Goal: Information Seeking & Learning: Learn about a topic

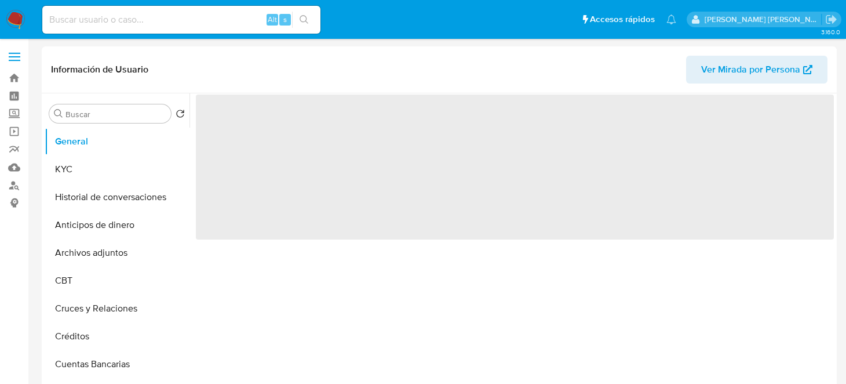
select select "10"
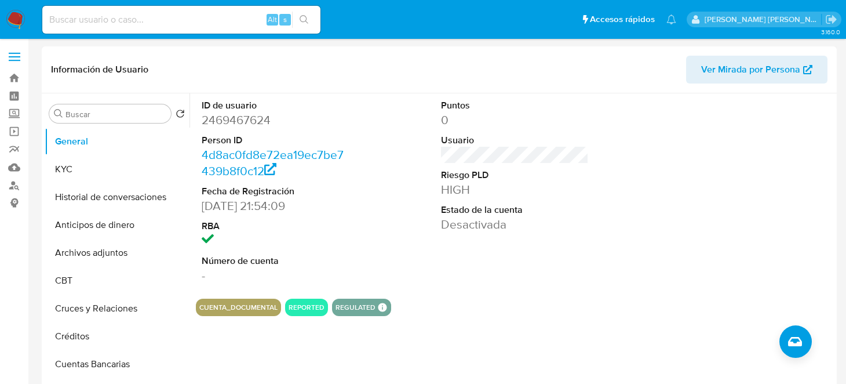
click at [208, 70] on header "Información de Usuario Ver Mirada por Persona" at bounding box center [439, 70] width 777 height 28
click at [114, 169] on button "KYC" at bounding box center [113, 169] width 136 height 28
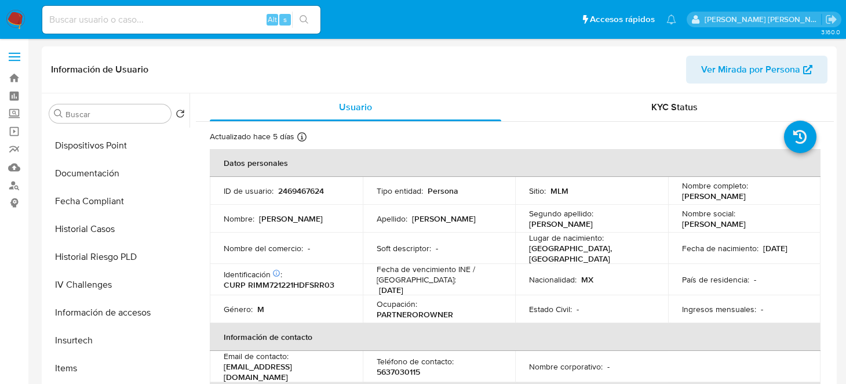
scroll to position [347, 0]
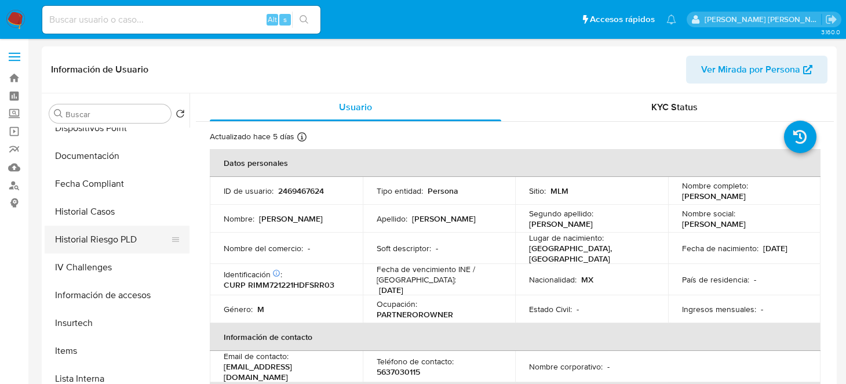
click at [112, 230] on button "Historial Riesgo PLD" at bounding box center [113, 240] width 136 height 28
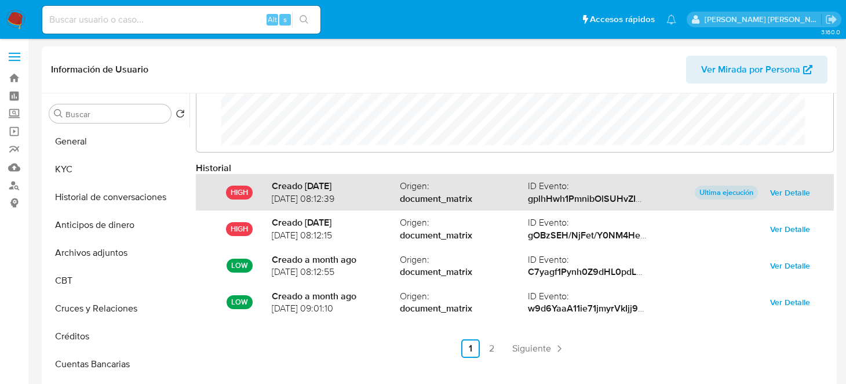
scroll to position [61, 0]
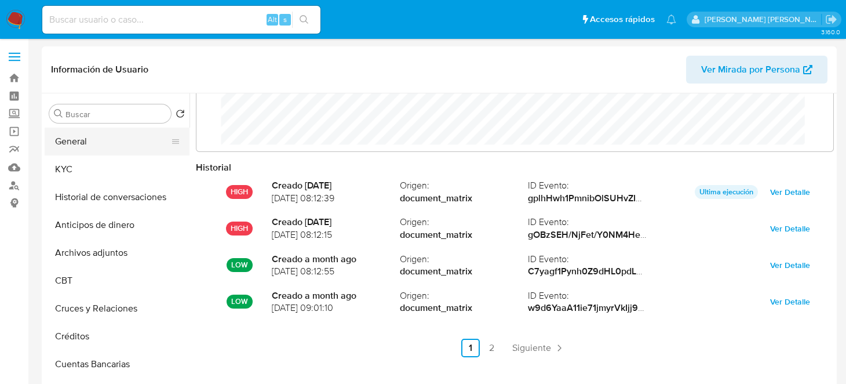
click at [80, 143] on button "General" at bounding box center [113, 142] width 136 height 28
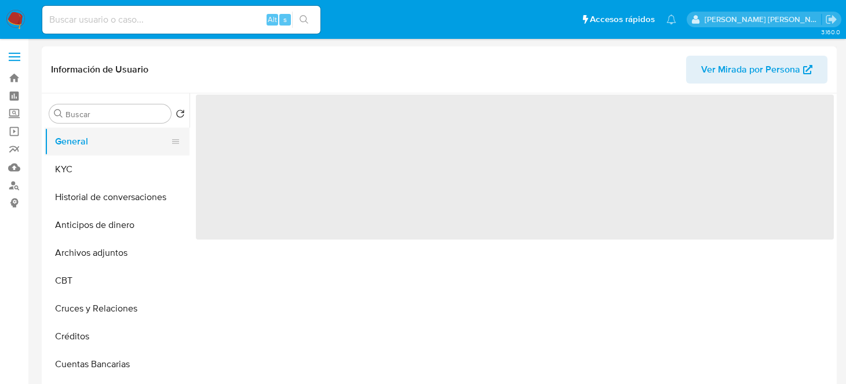
scroll to position [0, 0]
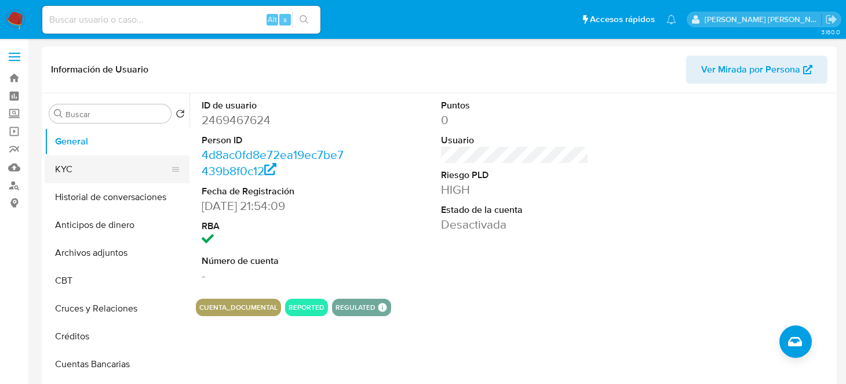
click at [90, 158] on button "KYC" at bounding box center [113, 169] width 136 height 28
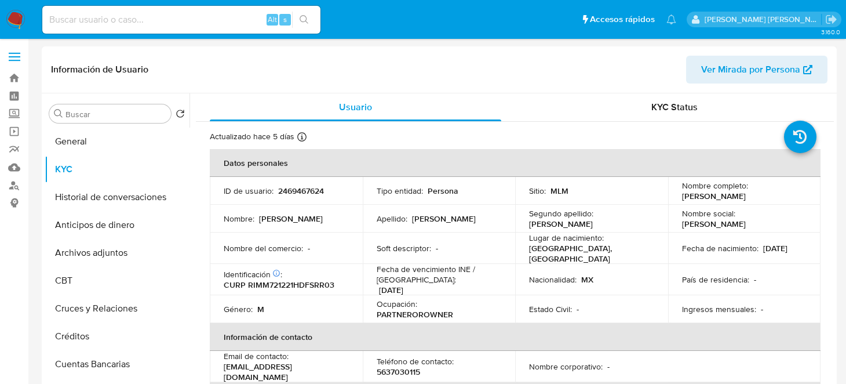
click at [837, 114] on div "Buscar Volver al orden por defecto General KYC Historial de conversaciones Anti…" at bounding box center [439, 241] width 795 height 297
click at [672, 106] on span "KYC Status" at bounding box center [675, 106] width 46 height 13
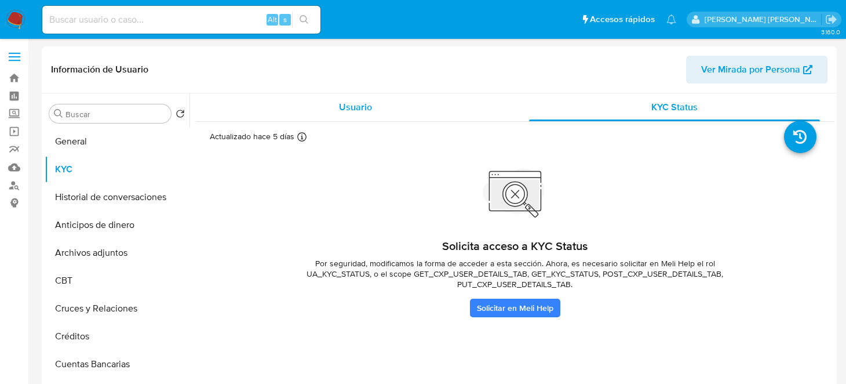
click at [341, 107] on span "Usuario" at bounding box center [355, 106] width 33 height 13
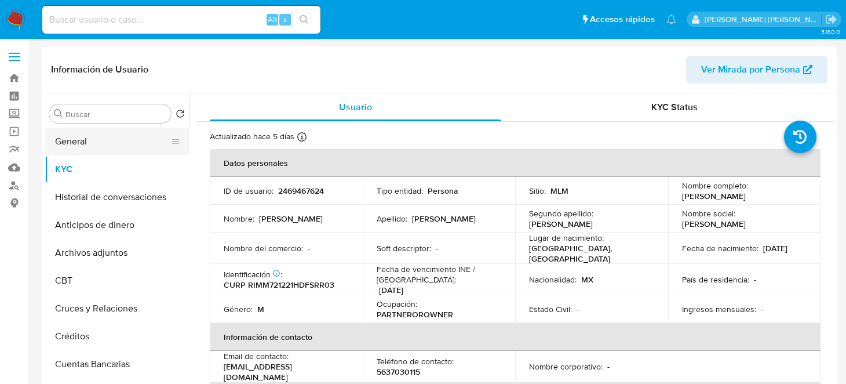
click at [61, 137] on button "General" at bounding box center [113, 142] width 136 height 28
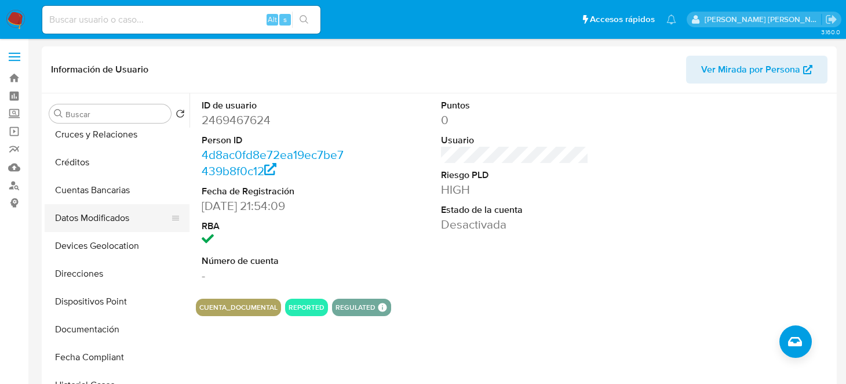
scroll to position [232, 0]
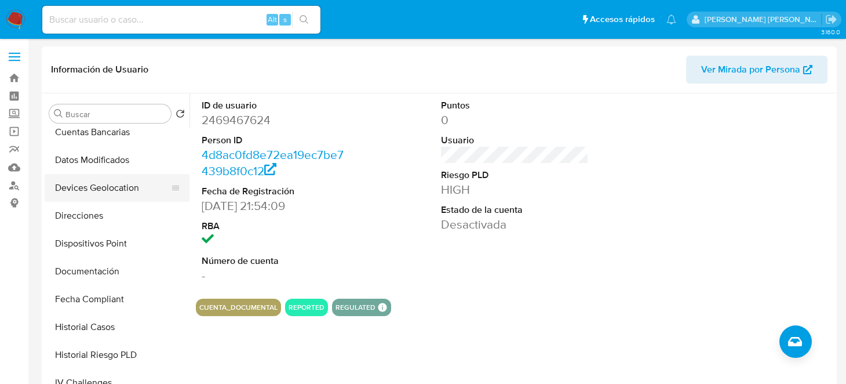
click at [106, 187] on button "Devices Geolocation" at bounding box center [113, 188] width 136 height 28
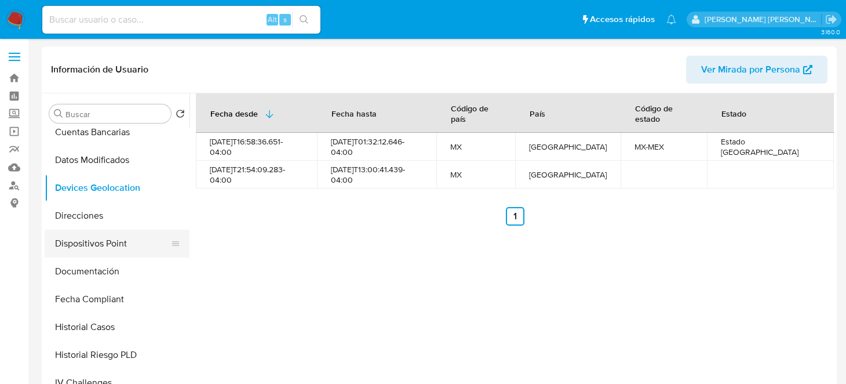
scroll to position [289, 0]
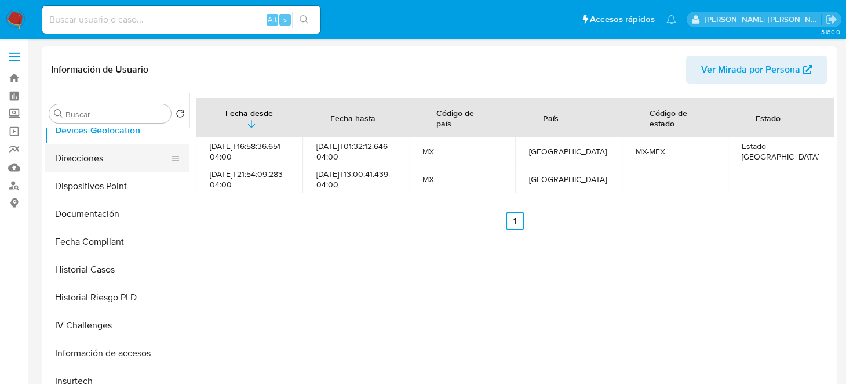
click at [78, 162] on button "Direcciones" at bounding box center [113, 158] width 136 height 28
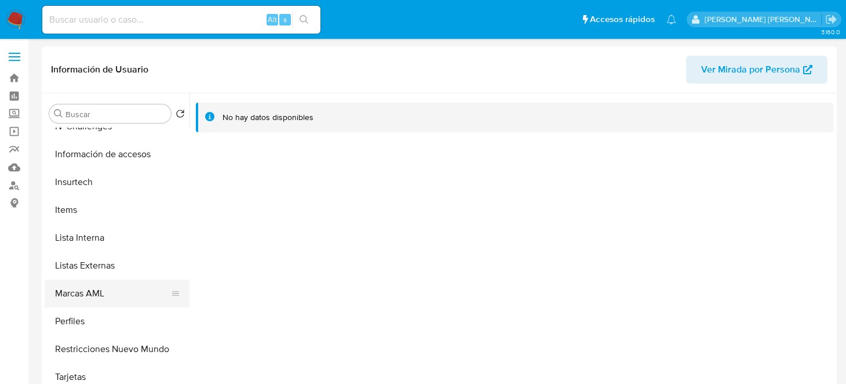
scroll to position [489, 0]
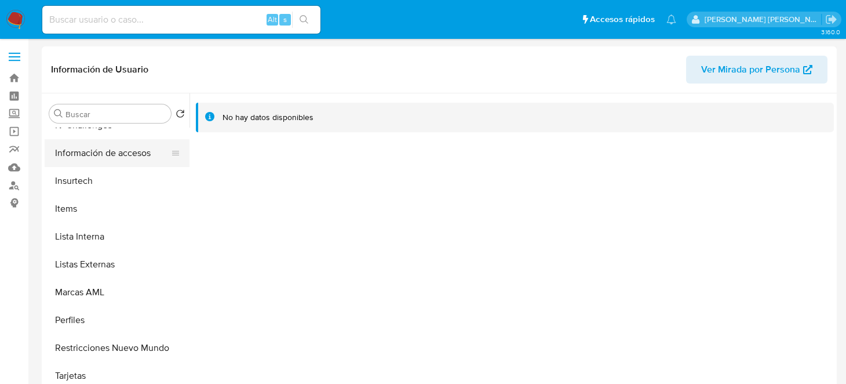
click at [128, 152] on button "Información de accesos" at bounding box center [113, 153] width 136 height 28
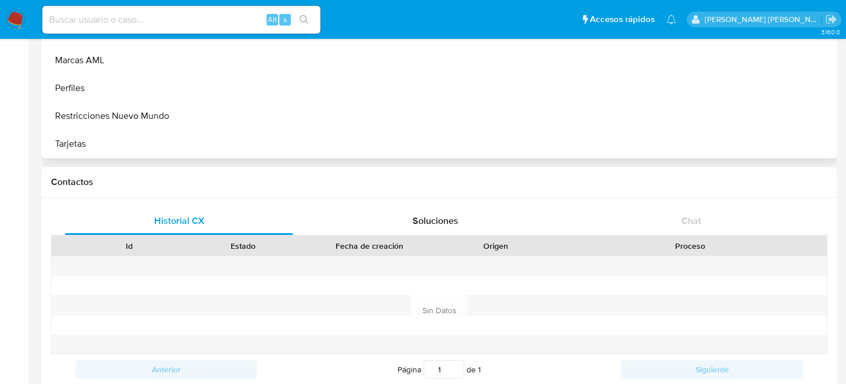
scroll to position [174, 0]
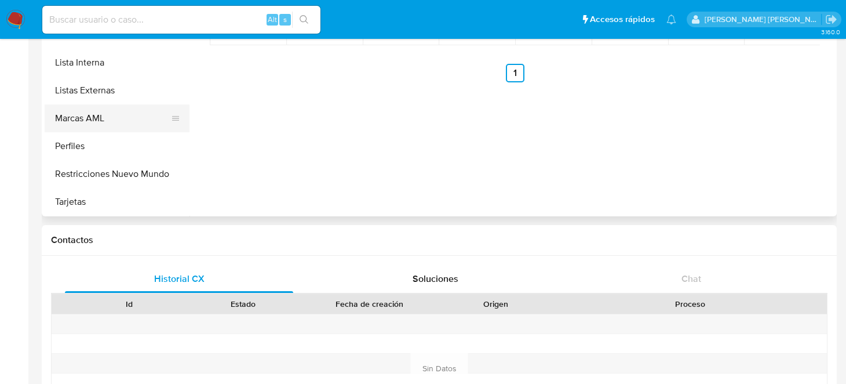
click at [101, 114] on button "Marcas AML" at bounding box center [113, 118] width 136 height 28
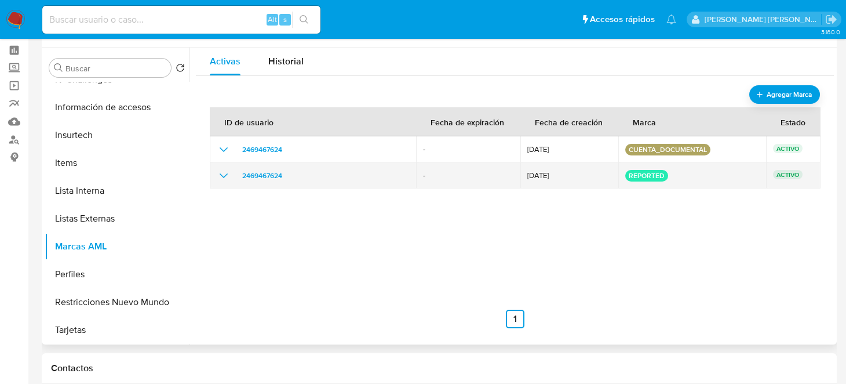
scroll to position [115, 0]
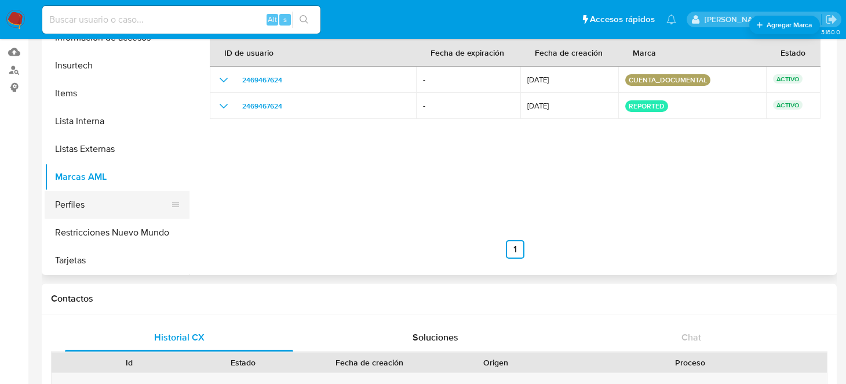
click at [70, 208] on button "Perfiles" at bounding box center [113, 205] width 136 height 28
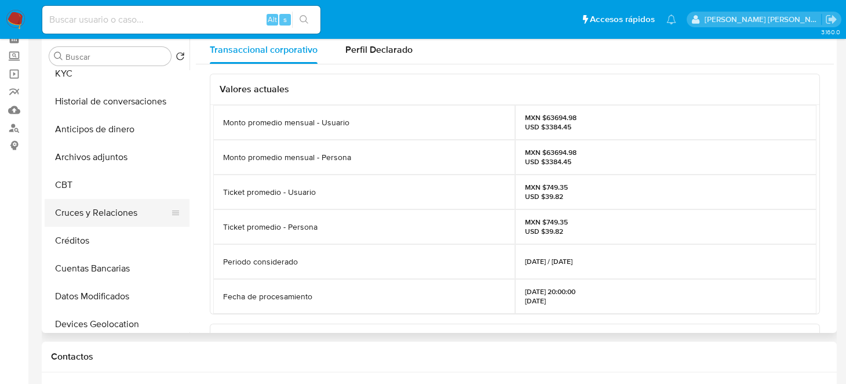
scroll to position [57, 0]
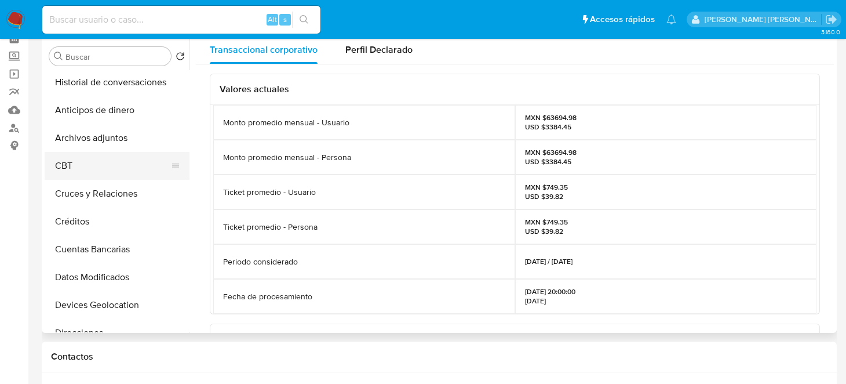
click at [64, 172] on button "CBT" at bounding box center [113, 166] width 136 height 28
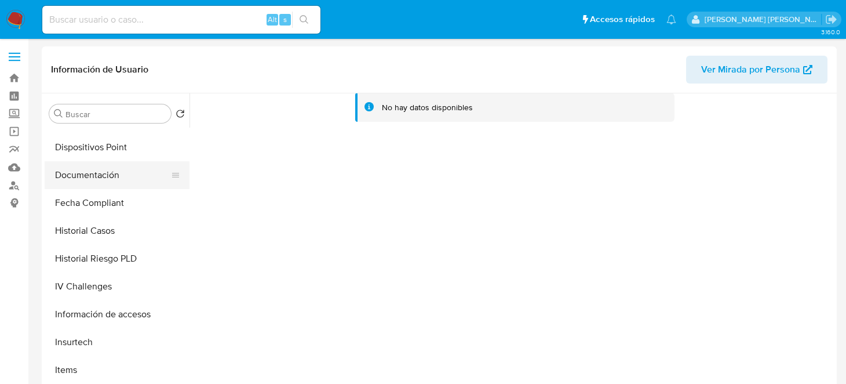
scroll to position [347, 0]
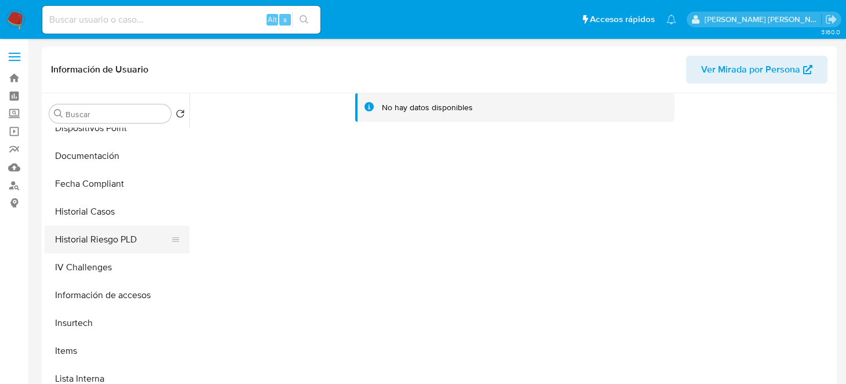
click at [107, 239] on button "Historial Riesgo PLD" at bounding box center [113, 240] width 136 height 28
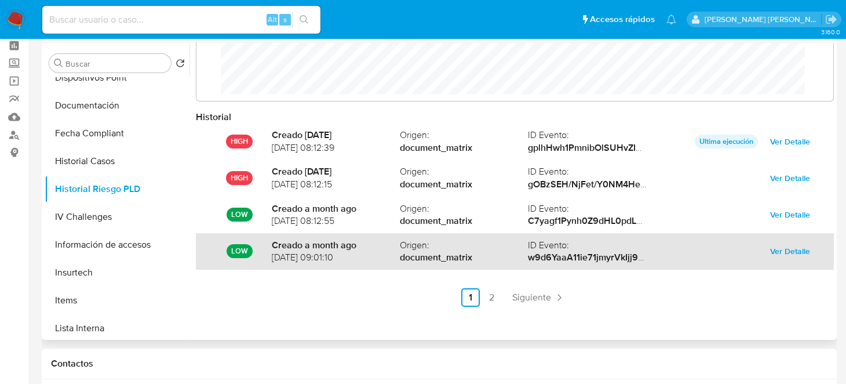
scroll to position [115, 0]
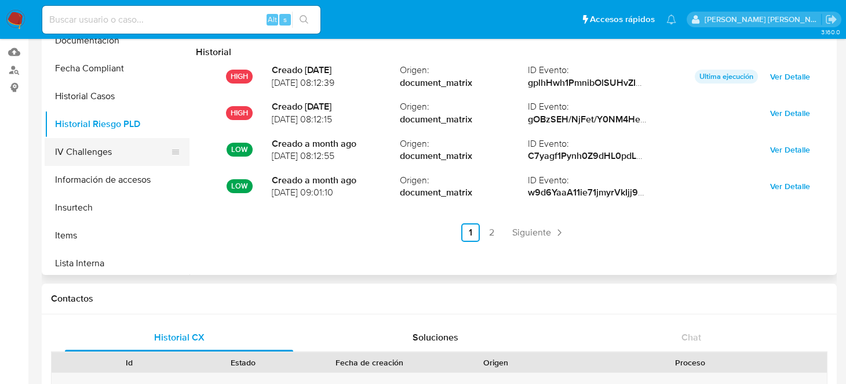
click at [84, 150] on button "IV Challenges" at bounding box center [113, 152] width 136 height 28
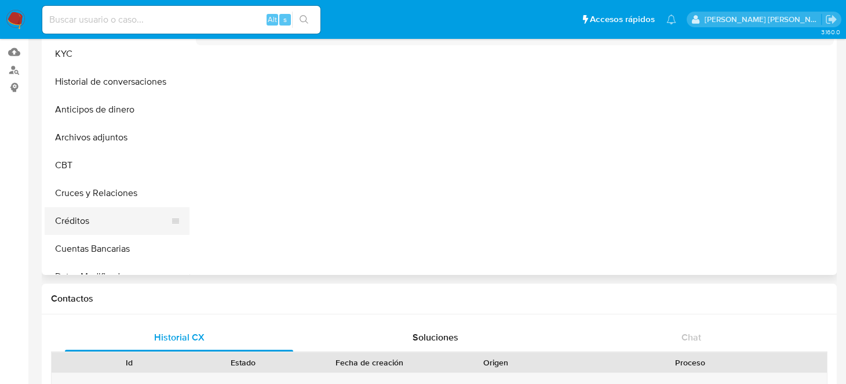
scroll to position [0, 0]
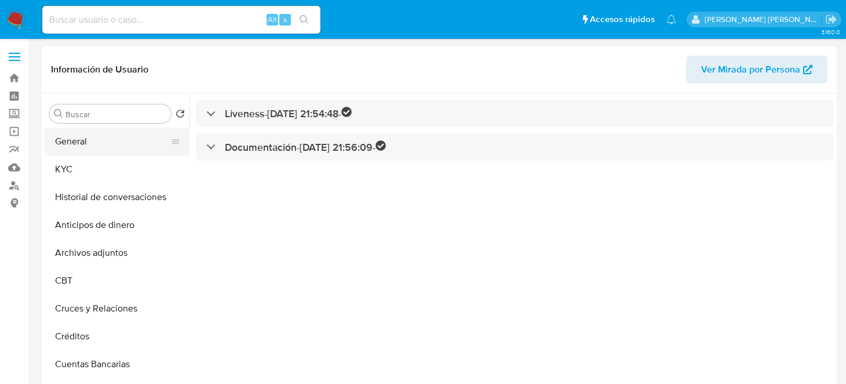
click at [82, 148] on button "General" at bounding box center [113, 142] width 136 height 28
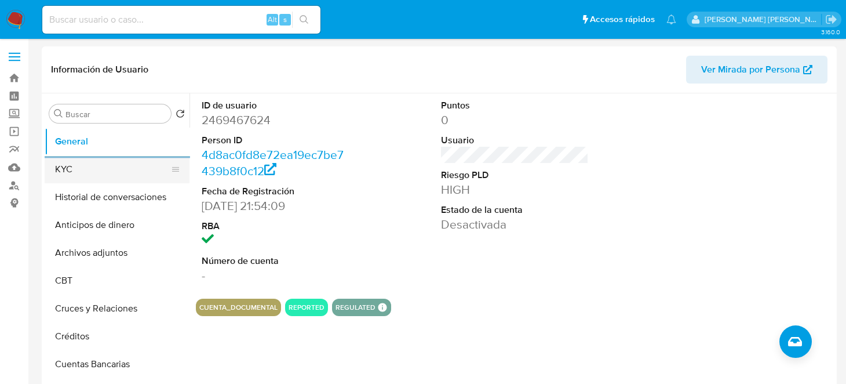
click at [64, 169] on button "KYC" at bounding box center [113, 169] width 136 height 28
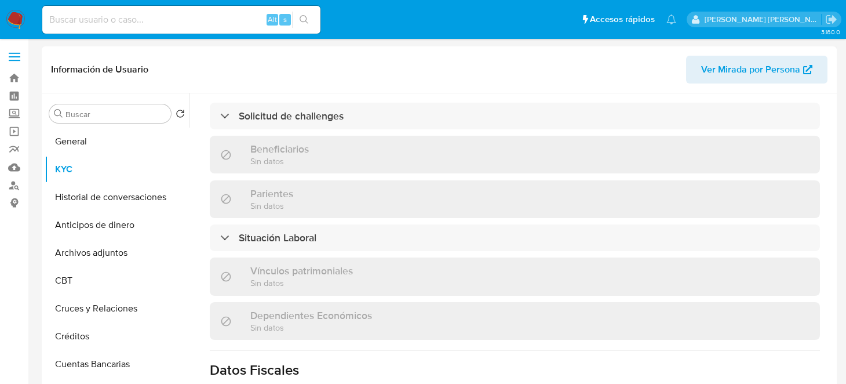
scroll to position [491, 0]
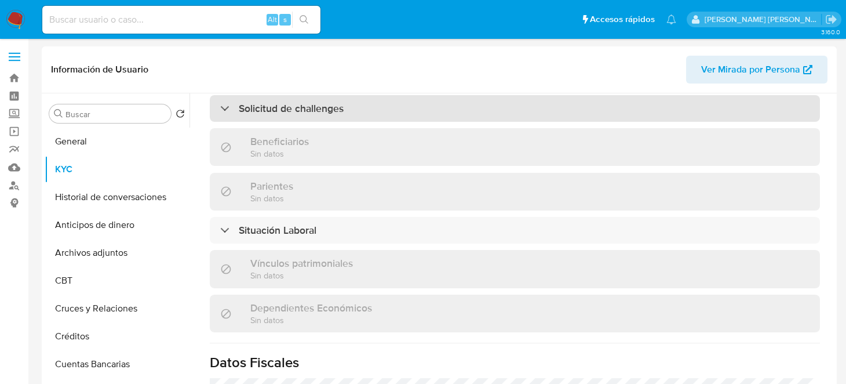
click at [306, 102] on h3 "Solicitud de challenges" at bounding box center [291, 108] width 105 height 13
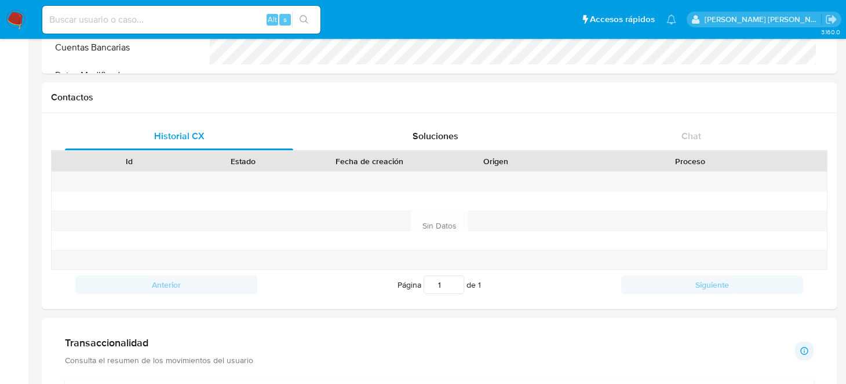
scroll to position [307, 0]
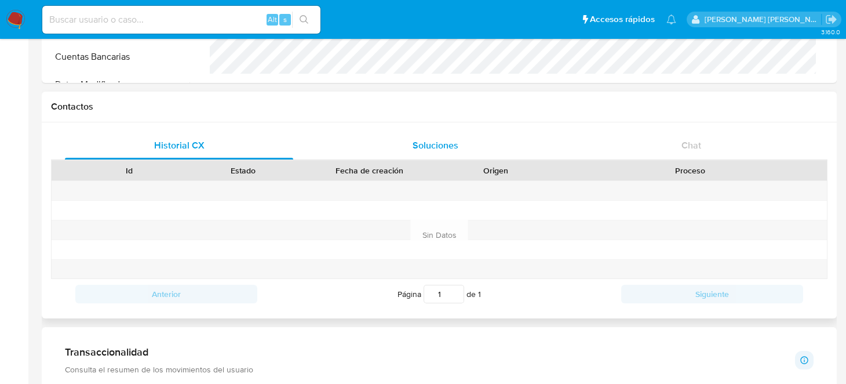
click at [446, 147] on span "Soluciones" at bounding box center [436, 145] width 46 height 13
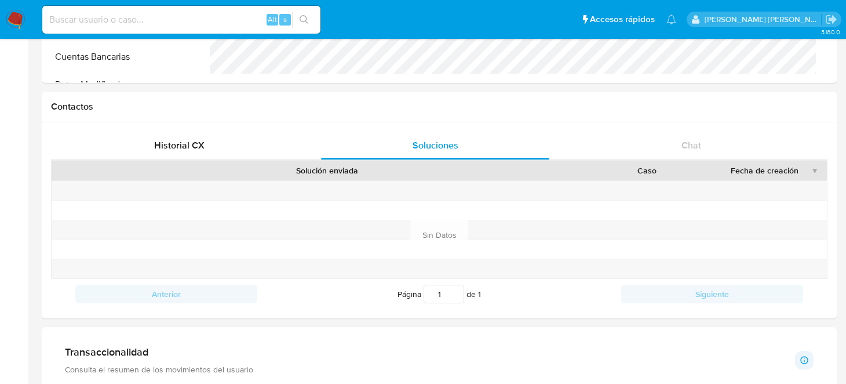
scroll to position [0, 0]
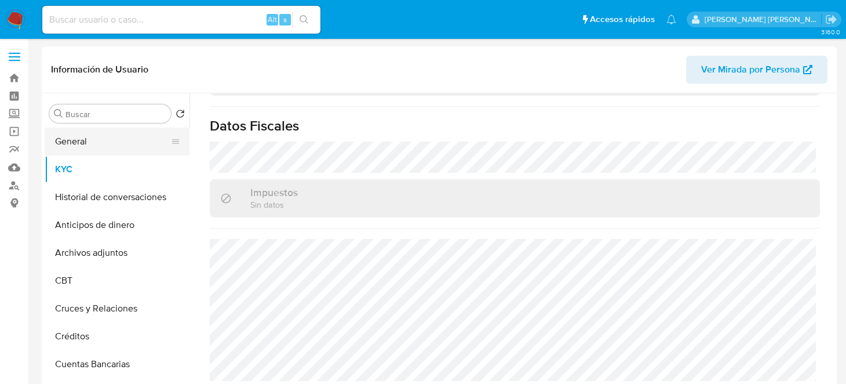
click at [72, 142] on button "General" at bounding box center [113, 142] width 136 height 28
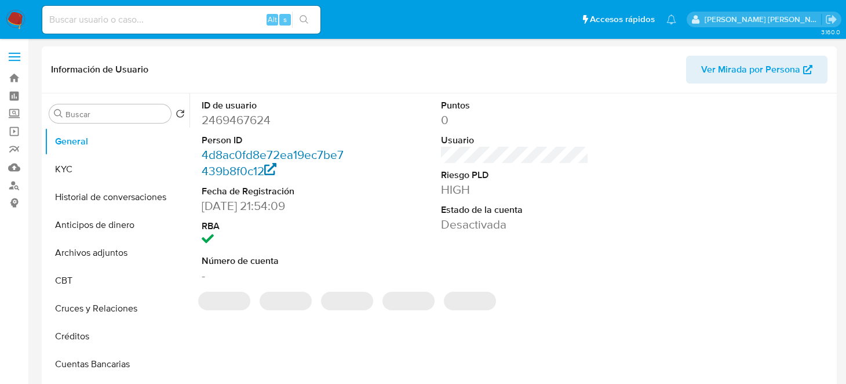
click at [243, 158] on link "4d8ac0fd8e72ea19ec7be7439b8f0c12" at bounding box center [273, 162] width 142 height 33
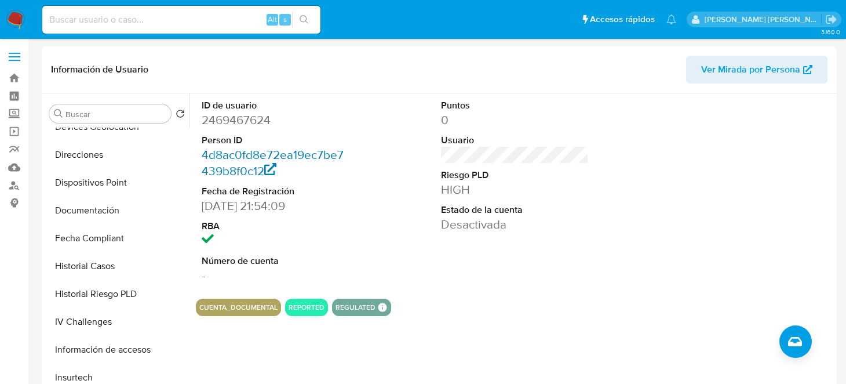
scroll to position [293, 0]
click at [92, 232] on button "Fecha Compliant" at bounding box center [113, 238] width 136 height 28
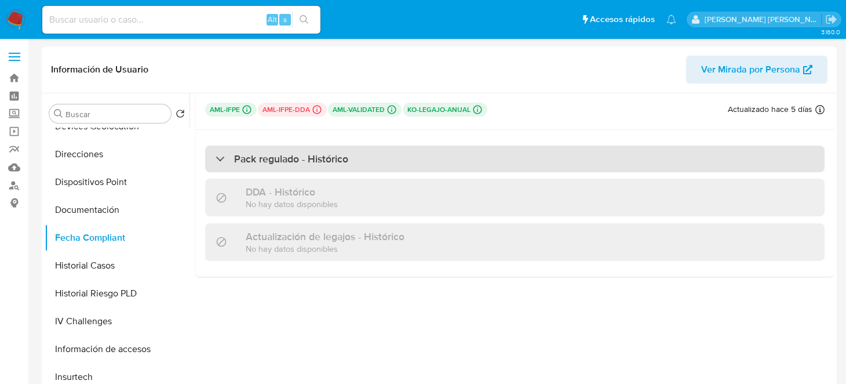
click at [221, 161] on div "Pack regulado - Histórico" at bounding box center [282, 158] width 133 height 13
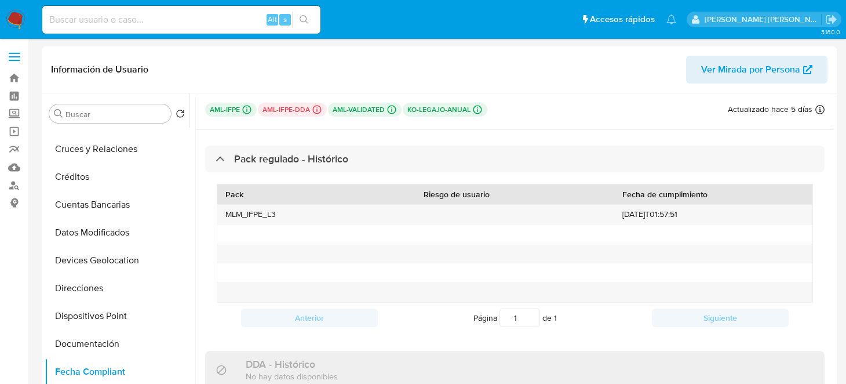
scroll to position [155, 0]
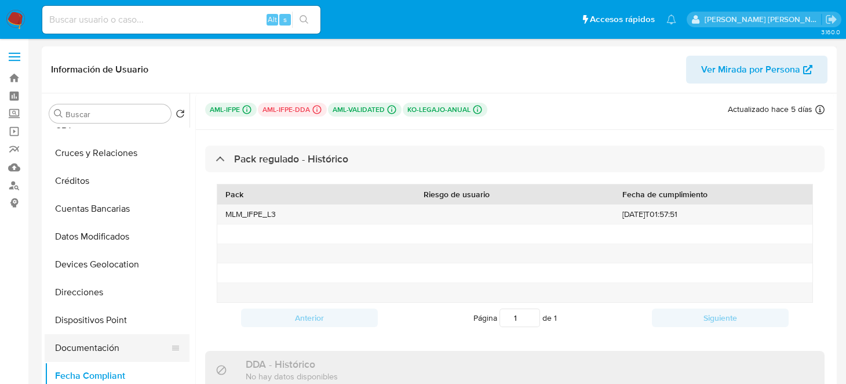
click at [98, 347] on button "Documentación" at bounding box center [113, 348] width 136 height 28
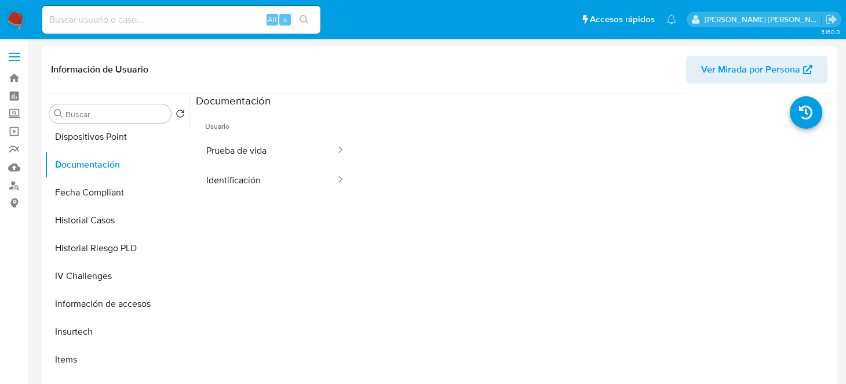
scroll to position [340, 0]
click at [114, 355] on button "Items" at bounding box center [113, 358] width 136 height 28
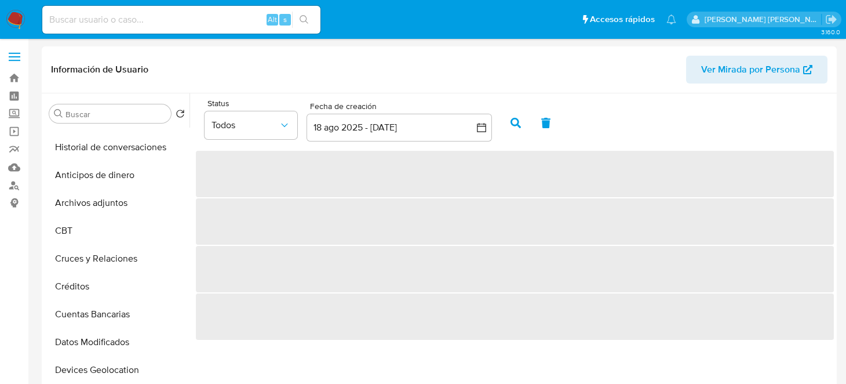
scroll to position [0, 0]
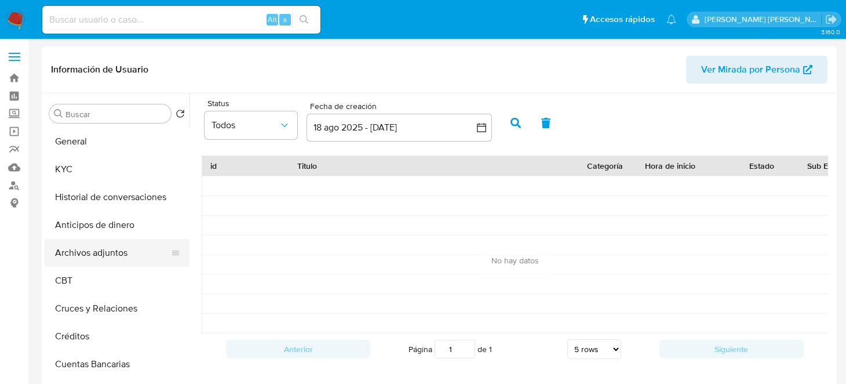
click at [78, 252] on button "Archivos adjuntos" at bounding box center [113, 253] width 136 height 28
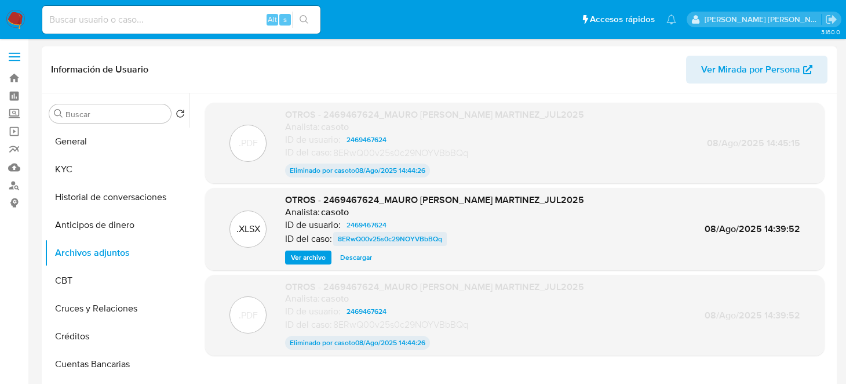
click at [406, 238] on span "8ERwQ00v25s0c29NOYVBbBQq" at bounding box center [390, 239] width 104 height 14
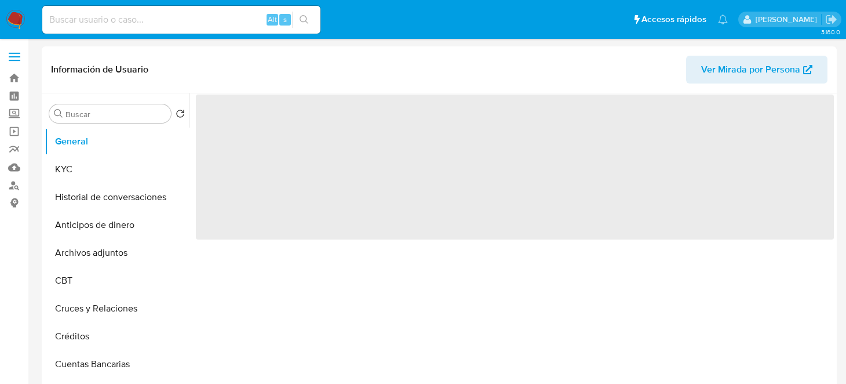
select select "10"
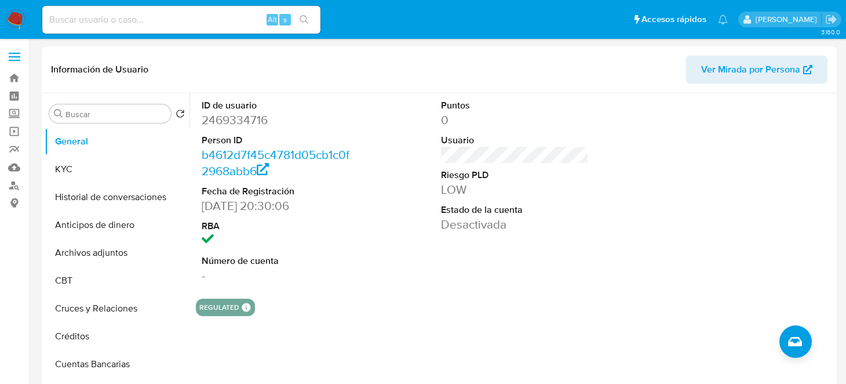
drag, startPoint x: 632, startPoint y: 144, endPoint x: 613, endPoint y: 143, distance: 18.6
click at [632, 144] on div "ID de usuario 2469334716 Person ID b4612d7f45c4781d05cb1c0f2968abb6 Fecha de Re…" at bounding box center [515, 191] width 638 height 196
drag, startPoint x: 69, startPoint y: 170, endPoint x: 119, endPoint y: 115, distance: 74.7
click at [70, 170] on button "KYC" at bounding box center [117, 169] width 145 height 28
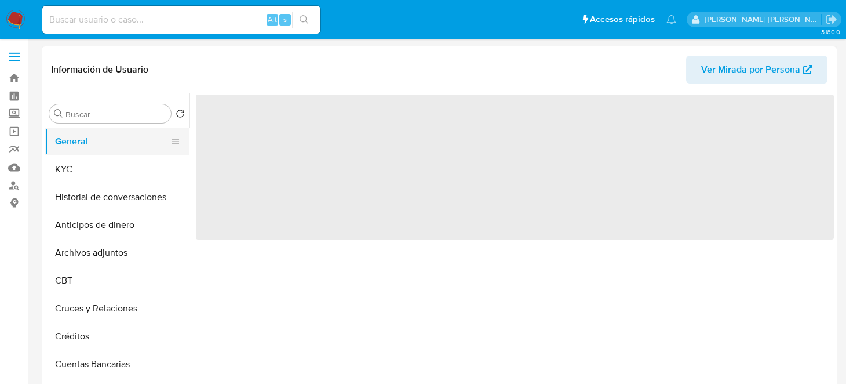
select select "10"
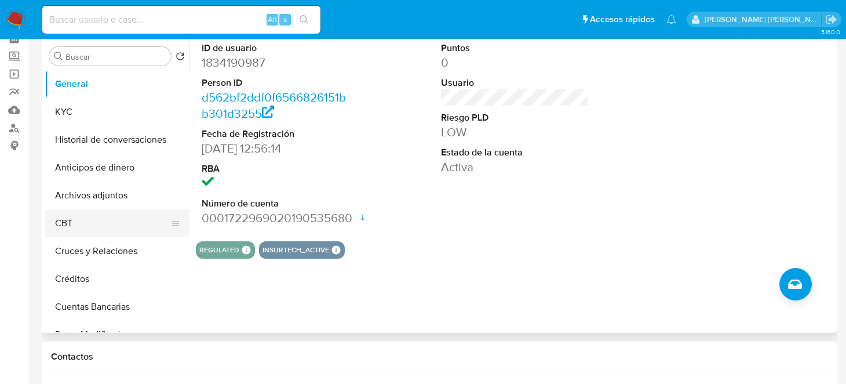
scroll to position [57, 0]
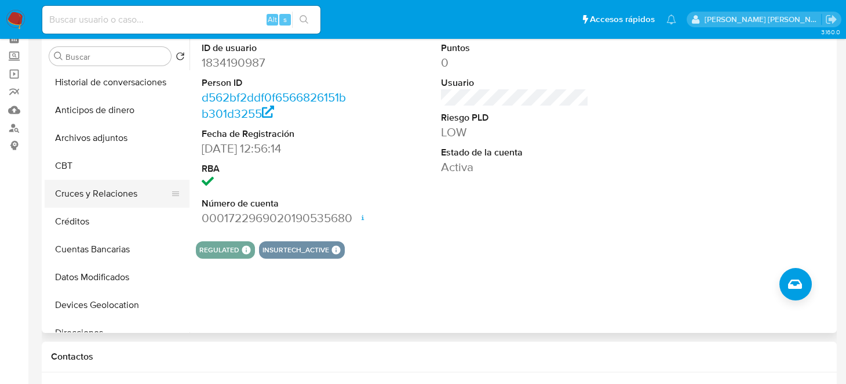
click at [99, 197] on button "Cruces y Relaciones" at bounding box center [113, 194] width 136 height 28
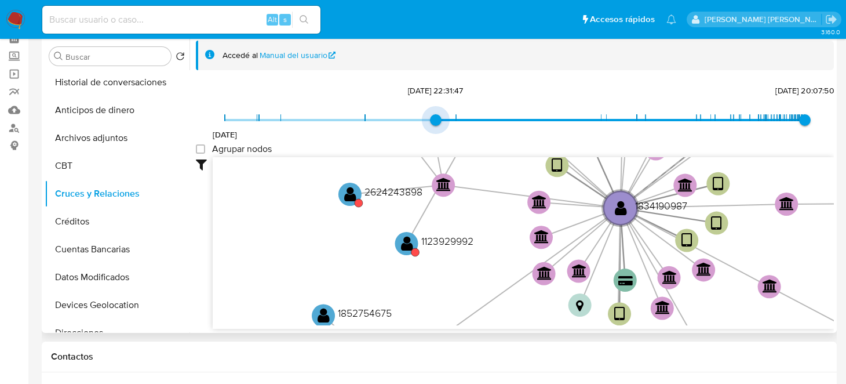
drag, startPoint x: 228, startPoint y: 119, endPoint x: 589, endPoint y: 126, distance: 361.2
click at [587, 126] on span "4/1/2022 10/5/2023, 22:31:47 16/9/2025, 20:07:50" at bounding box center [515, 119] width 580 height 17
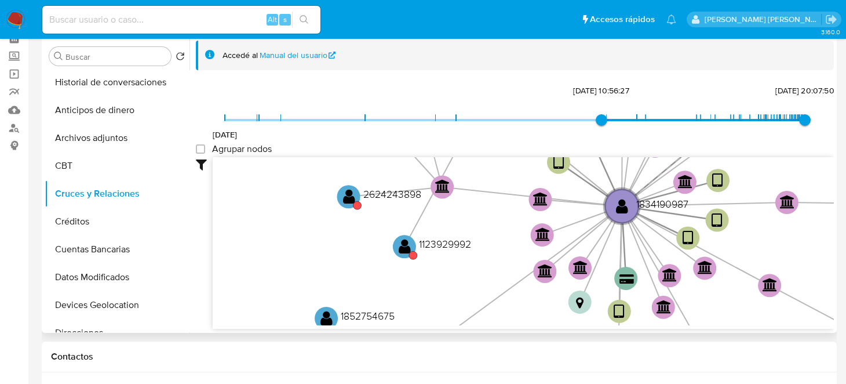
type input "1736285693000"
click at [688, 120] on span "4/1/2022 30/5/2024, 10:56:27 16/9/2025, 20:07:50" at bounding box center [515, 119] width 580 height 17
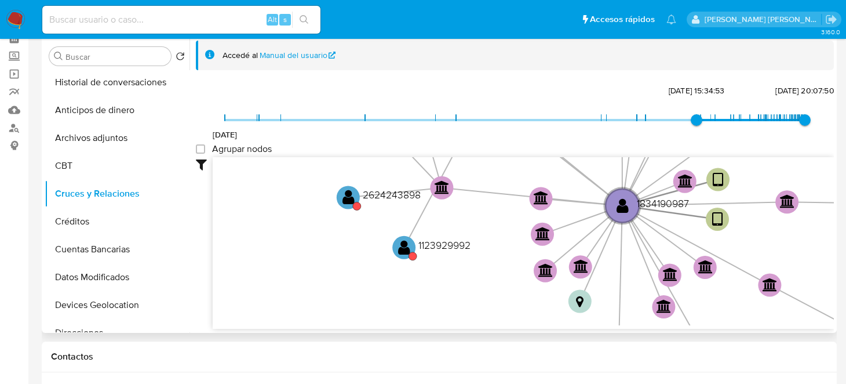
click at [694, 119] on span "7/1/2025, 15:34:53" at bounding box center [697, 120] width 12 height 12
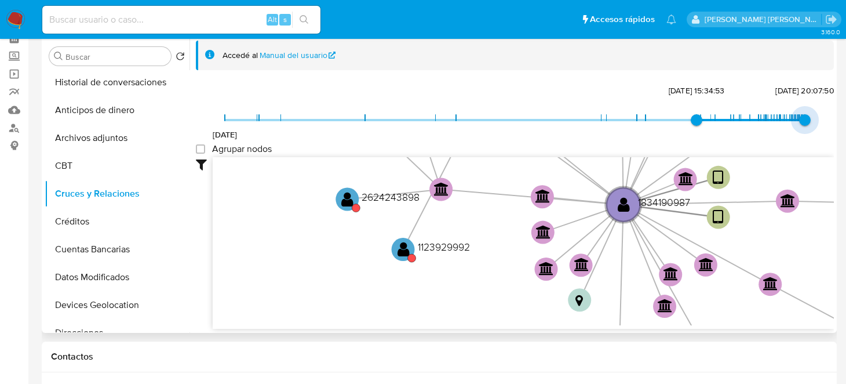
click at [802, 119] on span "16/9/2025, 20:07:50" at bounding box center [805, 120] width 12 height 12
drag, startPoint x: 802, startPoint y: 116, endPoint x: 794, endPoint y: 118, distance: 8.3
click at [799, 118] on span "16/9/2025, 20:07:50" at bounding box center [805, 120] width 12 height 12
drag, startPoint x: 800, startPoint y: 118, endPoint x: 760, endPoint y: 117, distance: 40.0
click at [798, 117] on span "12/9/2025, 16:50:21" at bounding box center [804, 120] width 12 height 12
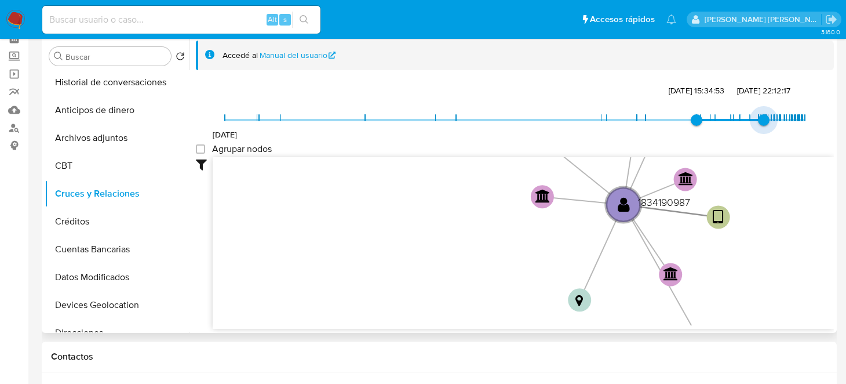
click at [758, 117] on span "12/6/2025, 22:12:17" at bounding box center [764, 120] width 12 height 12
click at [778, 117] on span "4/1/2022 7/1/2025, 15:34:53 6/6/2025, 19:36:45" at bounding box center [515, 119] width 580 height 17
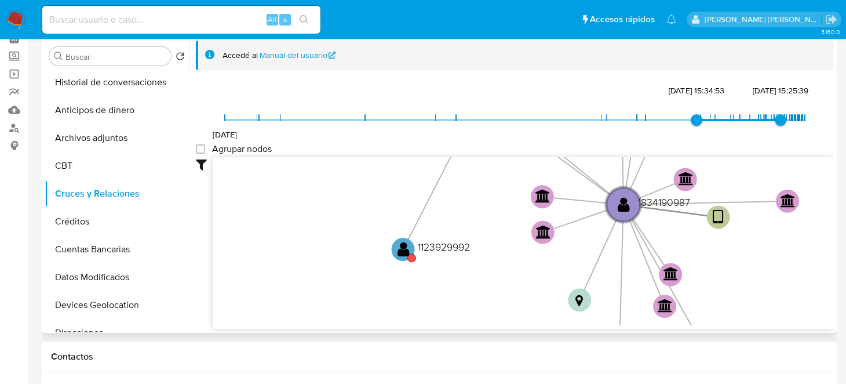
click at [779, 117] on span "22/7/2025, 15:25:39" at bounding box center [781, 120] width 12 height 12
type input "1754020716000"
click at [781, 117] on span "31/7/2025, 21:58:36" at bounding box center [785, 120] width 12 height 12
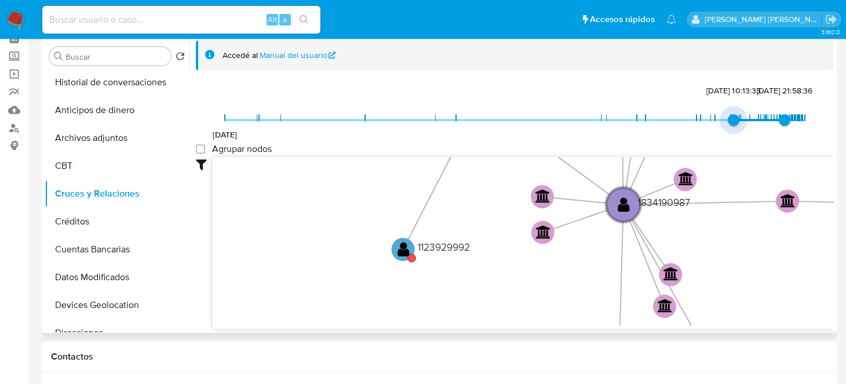
type input "1743783213000"
drag, startPoint x: 696, startPoint y: 119, endPoint x: 730, endPoint y: 119, distance: 33.6
click at [730, 119] on span "4/4/2025, 10:13:33" at bounding box center [734, 120] width 12 height 12
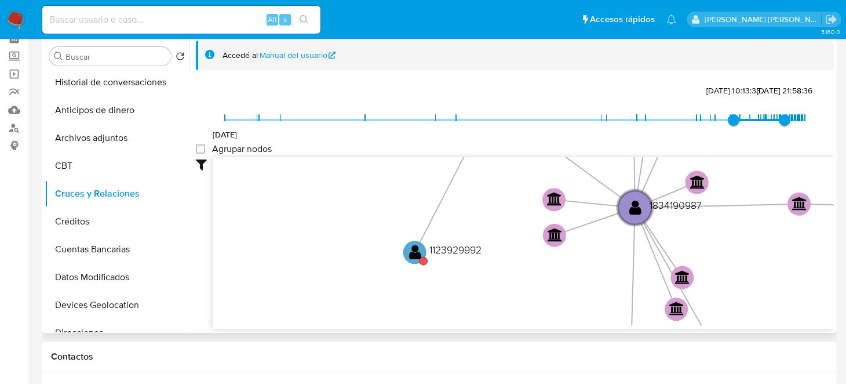
click at [627, 250] on icon "device-68924a44c12a0327c8e239f8  user-1834190987  1834190987 device-6658afaf1…" at bounding box center [523, 241] width 621 height 168
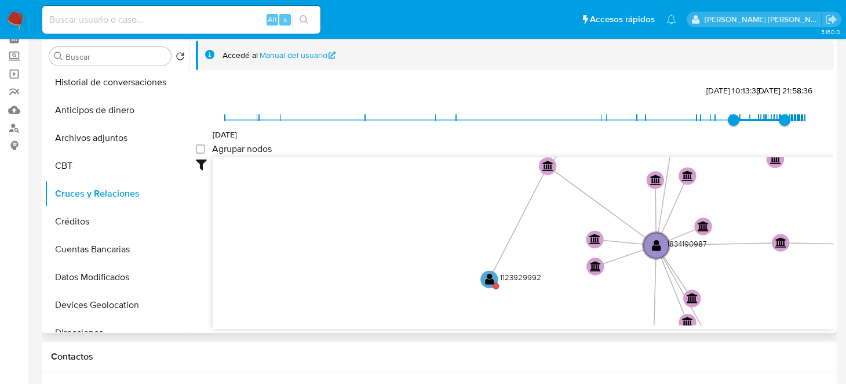
drag, startPoint x: 725, startPoint y: 288, endPoint x: 715, endPoint y: 318, distance: 32.3
click at [715, 318] on icon "device-68924a44c12a0327c8e239f8  user-1834190987  1834190987 device-6658afaf1…" at bounding box center [523, 241] width 621 height 168
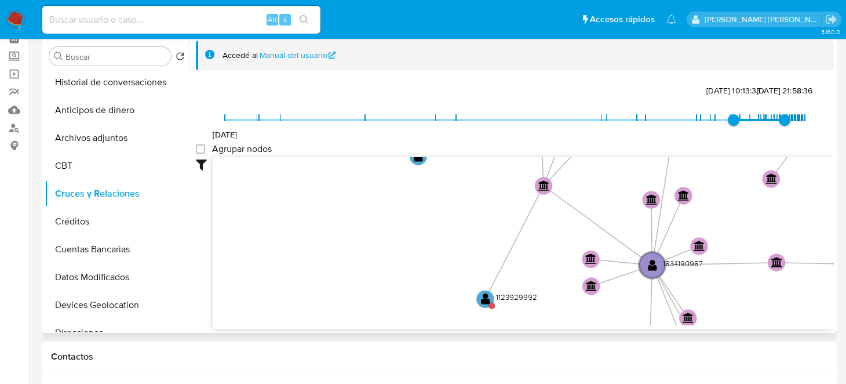
drag, startPoint x: 466, startPoint y: 199, endPoint x: 475, endPoint y: 197, distance: 10.1
click at [466, 199] on icon "device-68924a44c12a0327c8e239f8  user-1834190987  1834190987 device-6658afaf1…" at bounding box center [523, 241] width 621 height 168
click at [482, 299] on text "" at bounding box center [485, 298] width 9 height 13
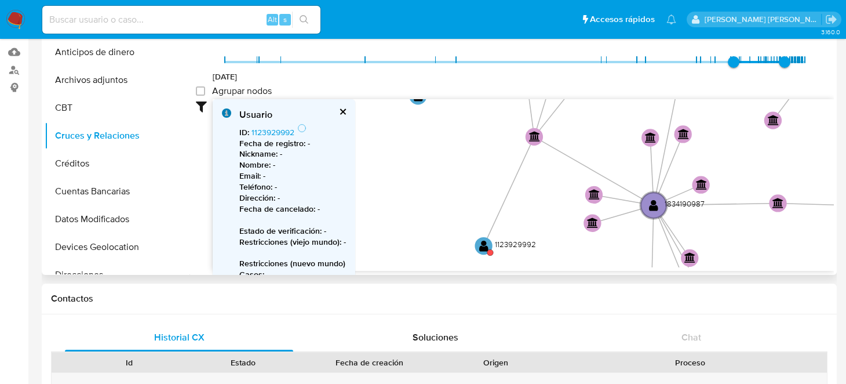
scroll to position [0, 0]
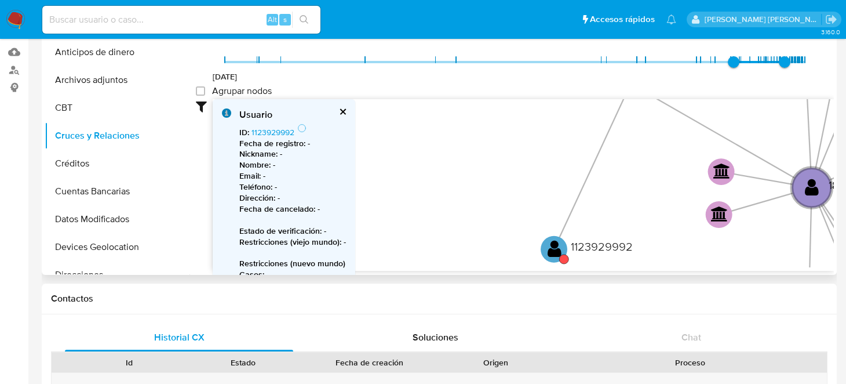
click at [577, 163] on icon "device-68924a44c12a0327c8e239f8  user-1834190987  1834190987 device-6658afaf1…" at bounding box center [523, 183] width 621 height 168
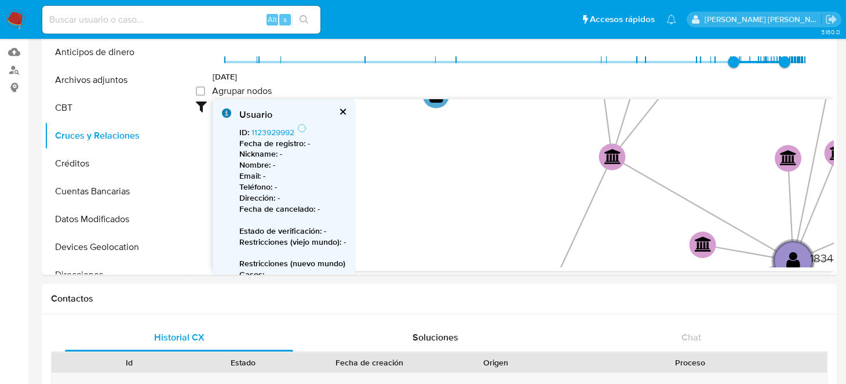
drag, startPoint x: 624, startPoint y: 212, endPoint x: 612, endPoint y: 282, distance: 70.7
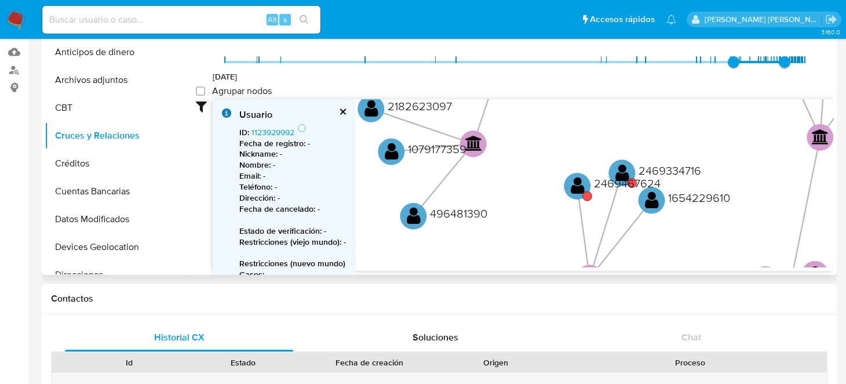
drag, startPoint x: 652, startPoint y: 170, endPoint x: 629, endPoint y: 208, distance: 43.8
click at [633, 231] on icon "device-68924a44c12a0327c8e239f8  user-1834190987  1834190987 device-6658afaf1…" at bounding box center [523, 183] width 621 height 168
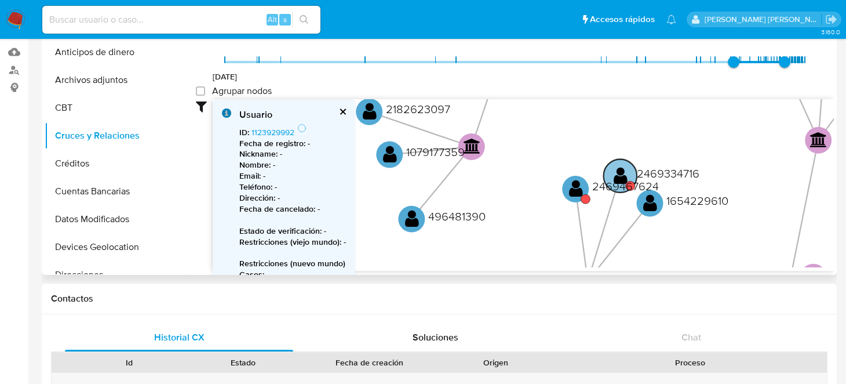
click at [623, 171] on text "" at bounding box center [621, 175] width 14 height 19
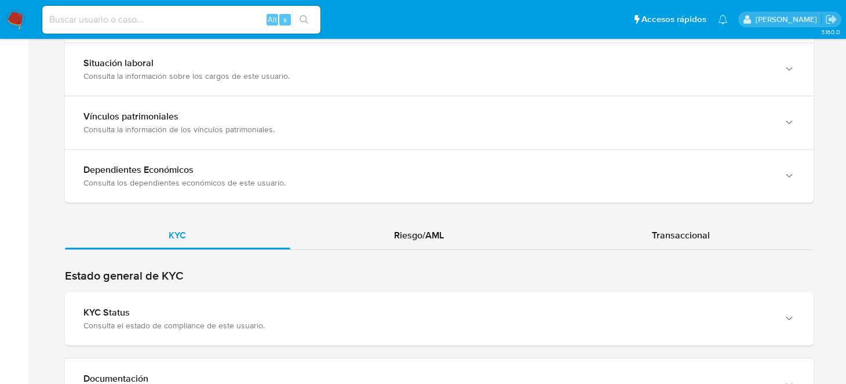
scroll to position [950, 0]
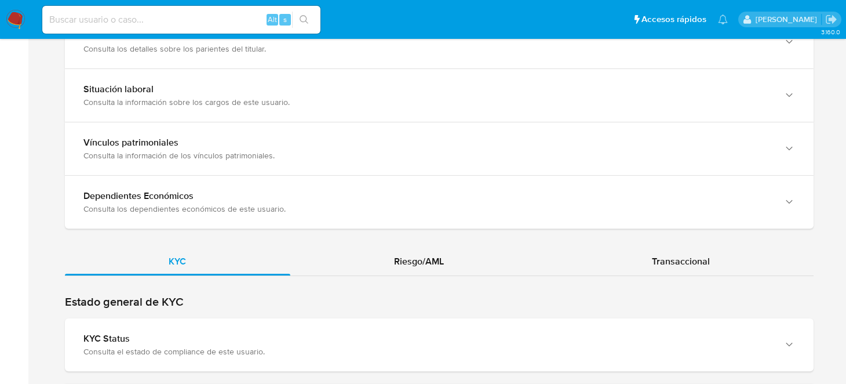
click at [414, 248] on div "Riesgo/AML" at bounding box center [419, 262] width 258 height 28
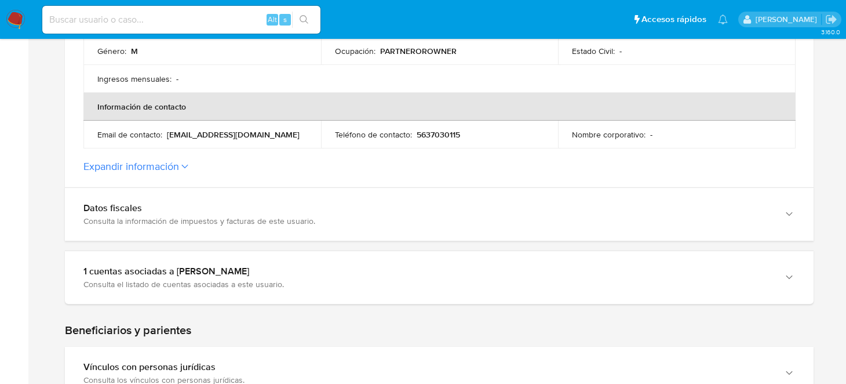
scroll to position [0, 0]
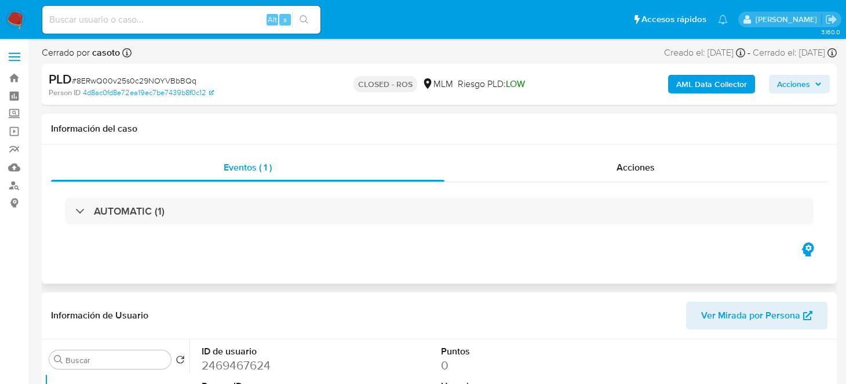
select select "10"
click at [662, 172] on div "Acciones" at bounding box center [637, 168] width 384 height 28
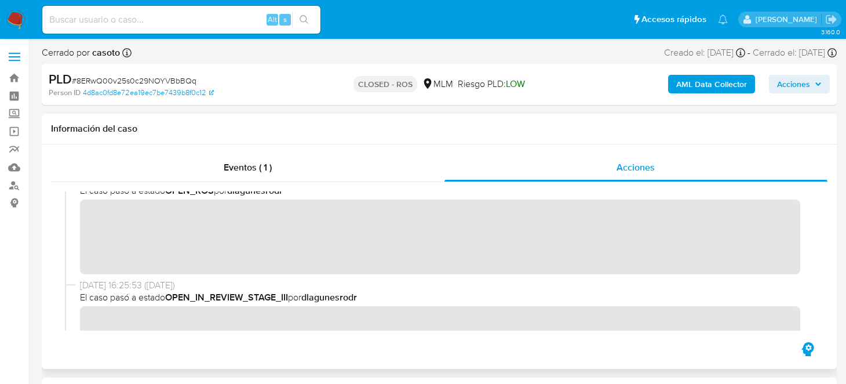
scroll to position [301, 0]
